Goal: Find specific page/section: Find specific page/section

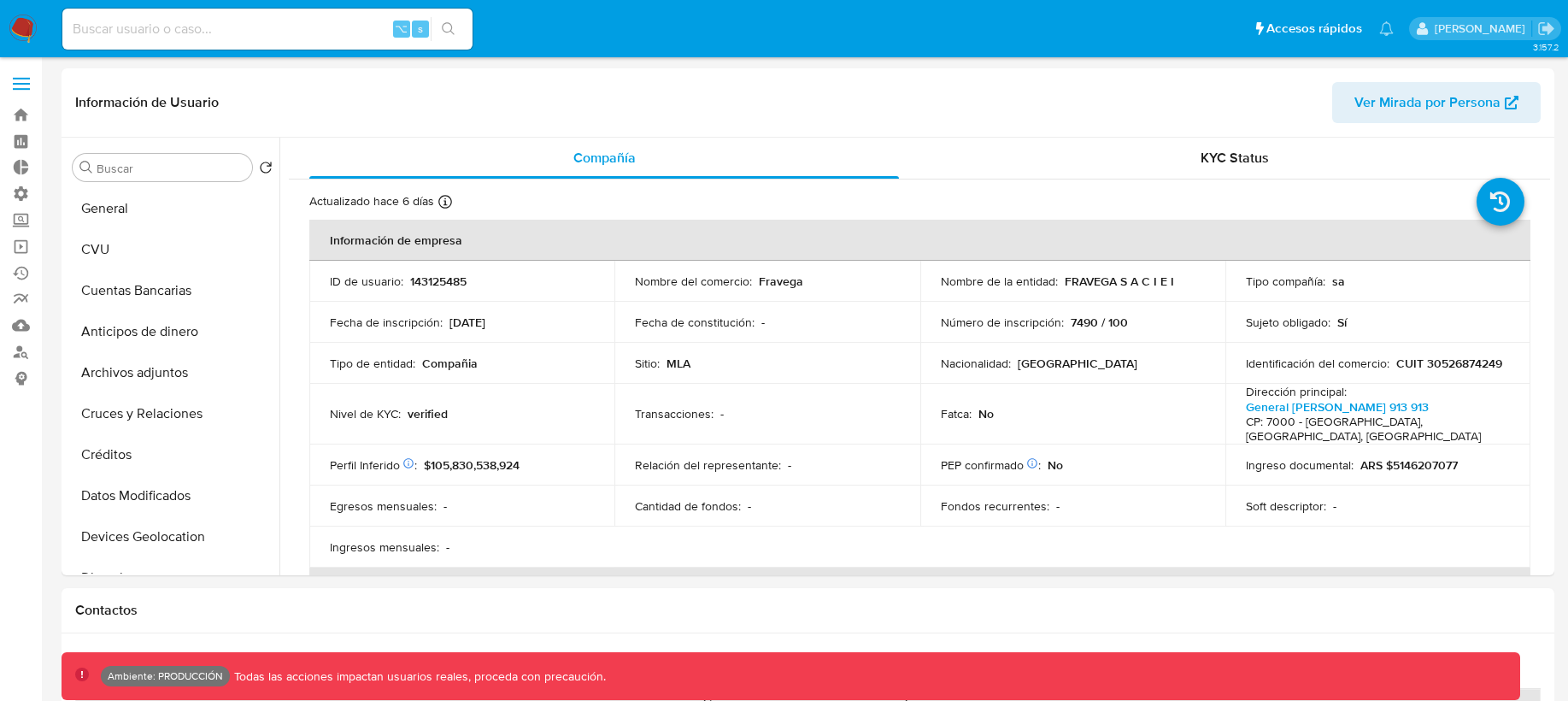
select select "10"
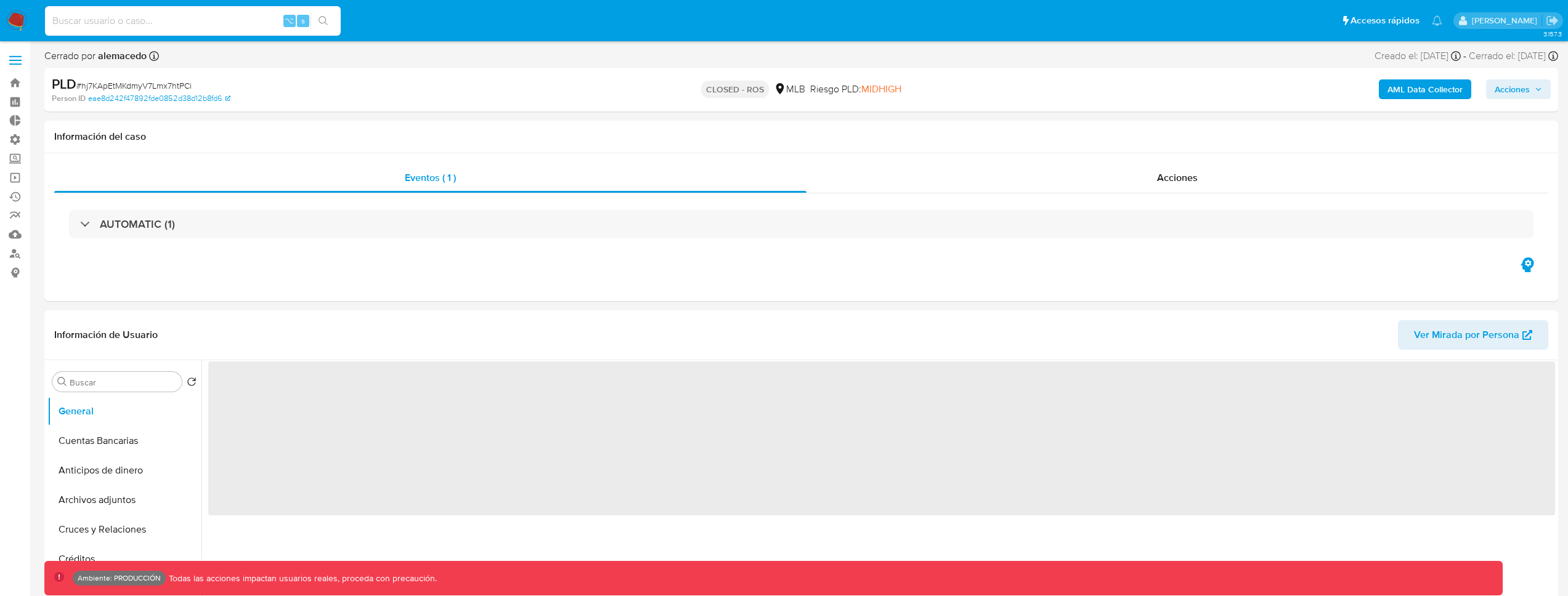
click at [221, 24] on input at bounding box center [193, 20] width 296 height 16
type input "fravega"
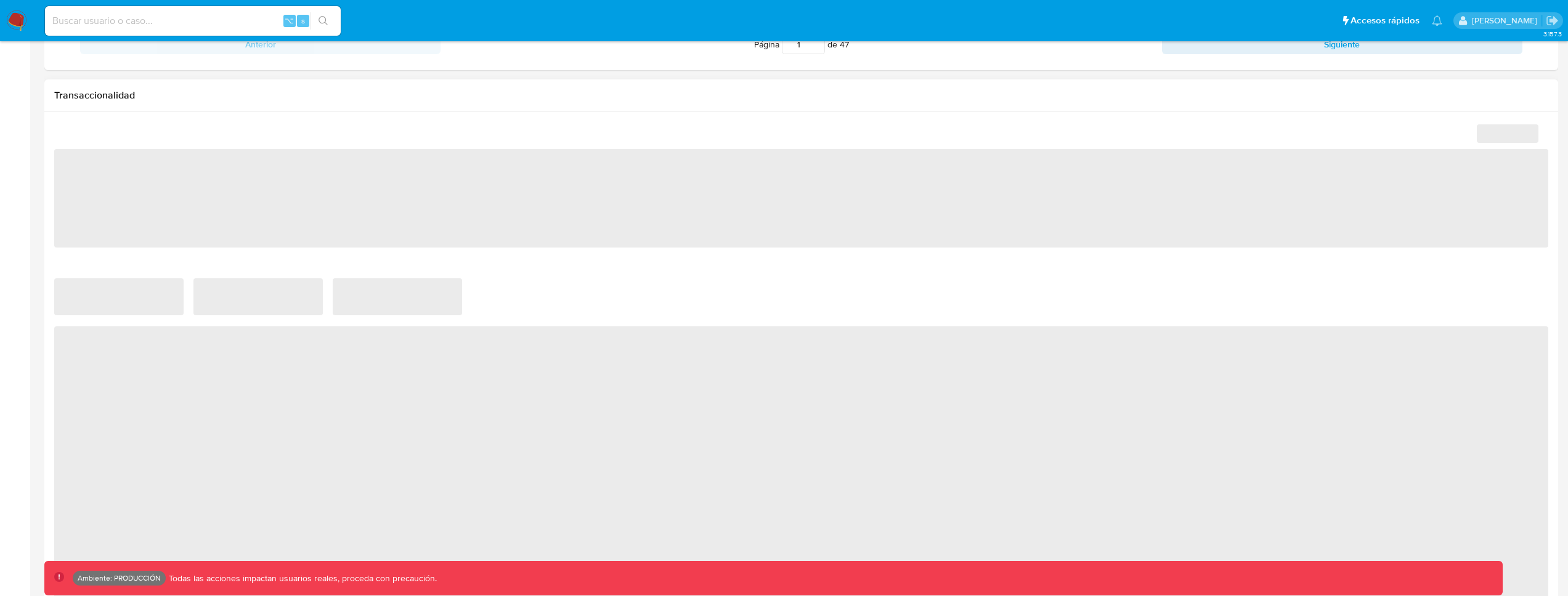
scroll to position [602, 0]
select select "10"
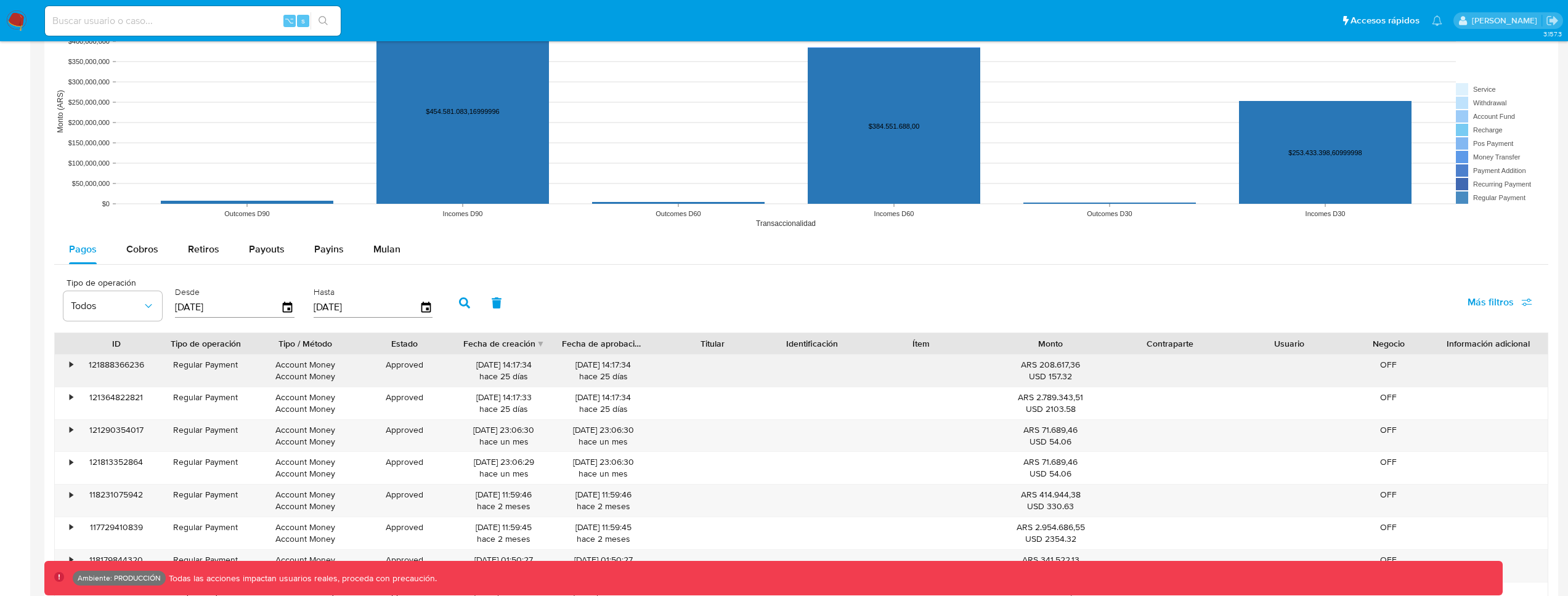
scroll to position [975, 0]
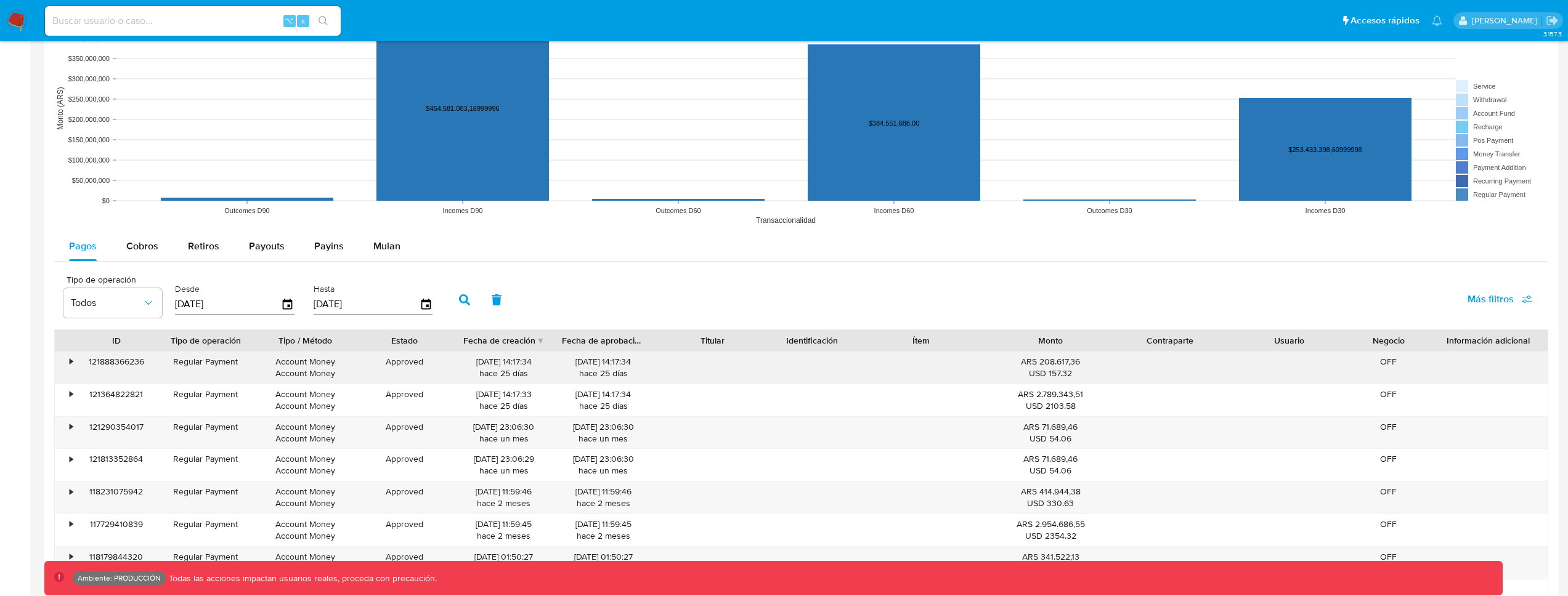
click at [118, 361] on div "121888366236" at bounding box center [116, 368] width 79 height 32
